Goal: Task Accomplishment & Management: Manage account settings

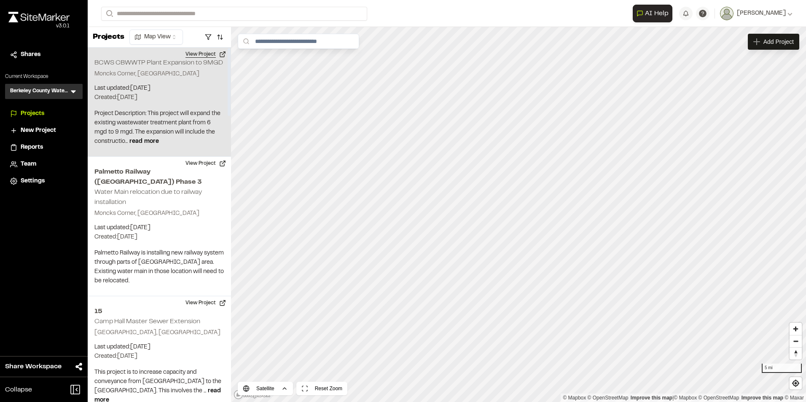
click at [203, 54] on button "View Project" at bounding box center [206, 54] width 51 height 13
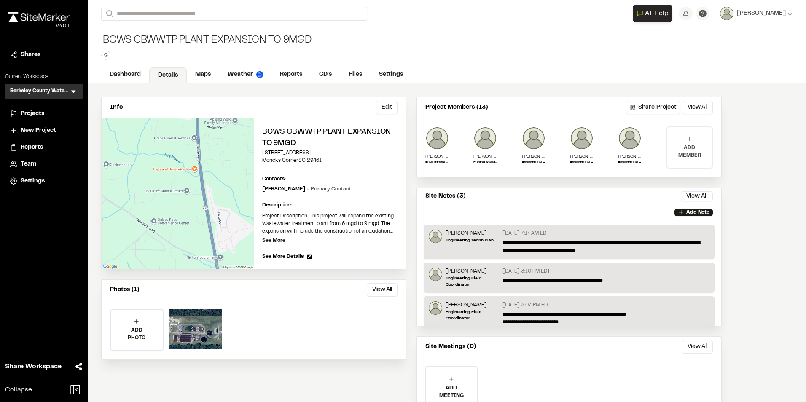
click at [686, 150] on p "ADD MEMBER" at bounding box center [690, 151] width 45 height 15
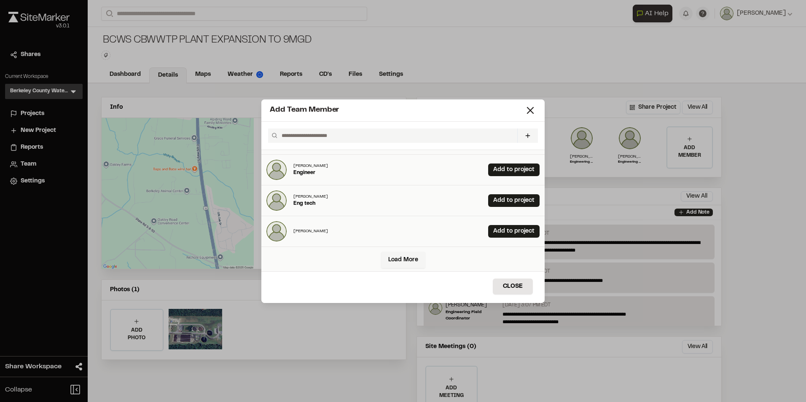
scroll to position [213, 0]
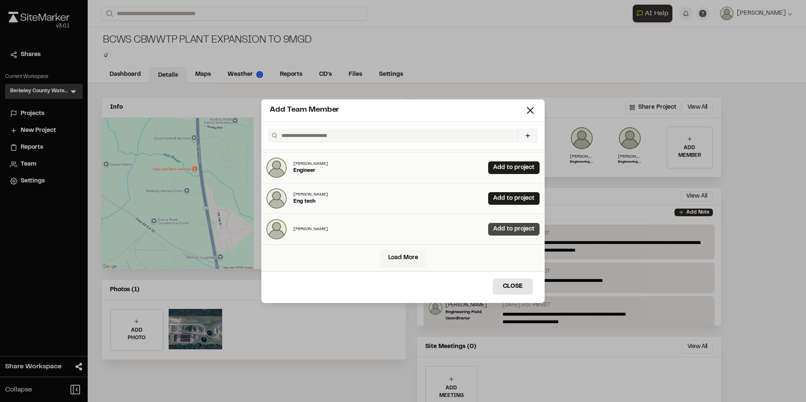
click at [507, 231] on link "Add to project" at bounding box center [513, 229] width 51 height 13
click at [519, 285] on button "Close" at bounding box center [513, 287] width 40 height 16
